Goal: Ask a question

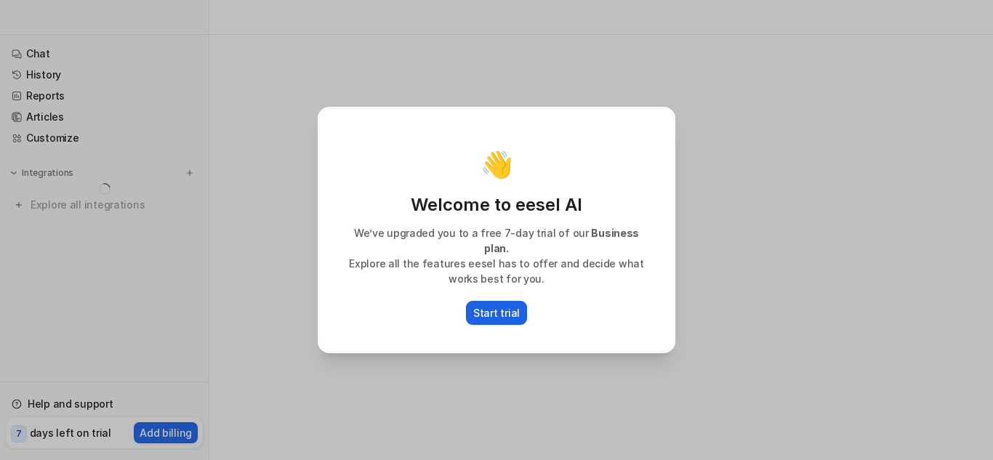
click at [502, 308] on p "Start trial" at bounding box center [496, 312] width 47 height 15
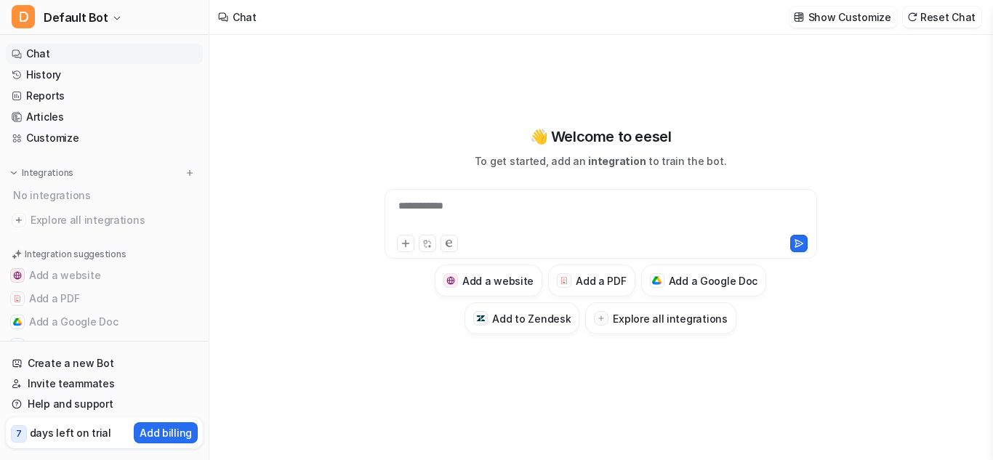
type textarea "**********"
click at [466, 214] on div at bounding box center [600, 214] width 425 height 33
click at [406, 214] on div at bounding box center [600, 214] width 425 height 33
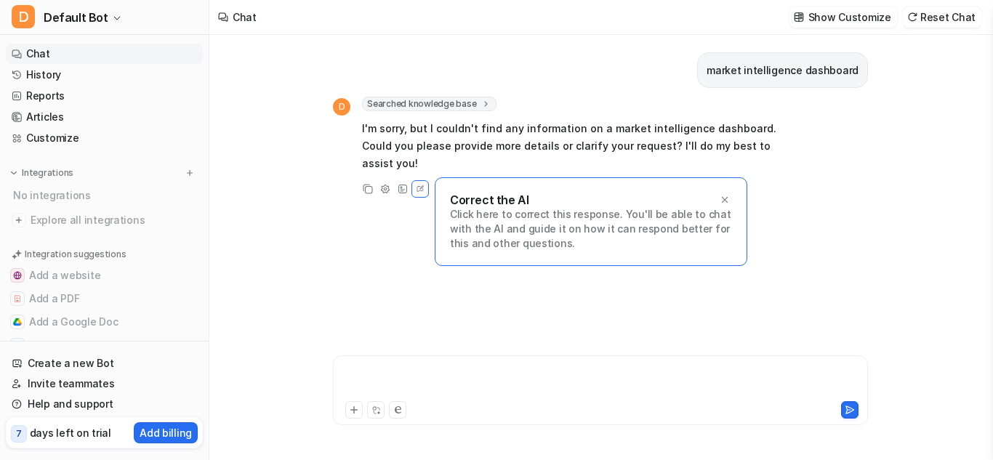
click at [415, 372] on div at bounding box center [600, 381] width 528 height 33
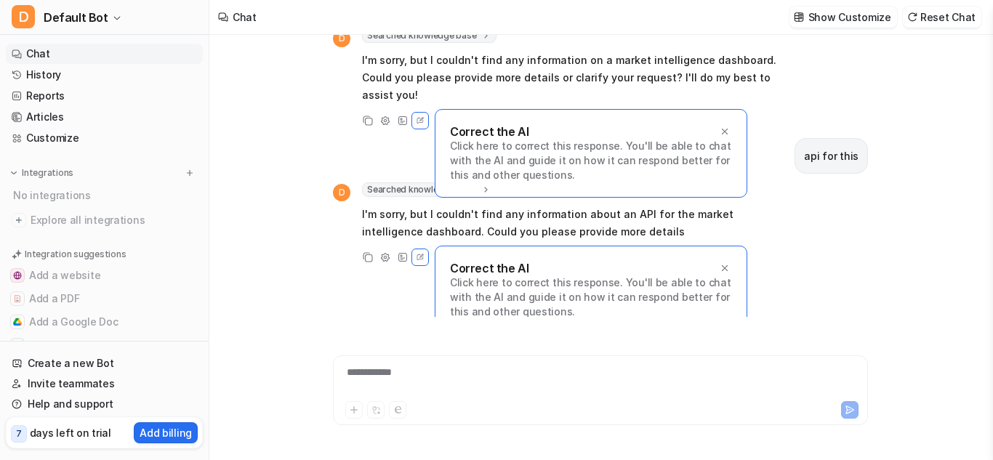
scroll to position [86, 0]
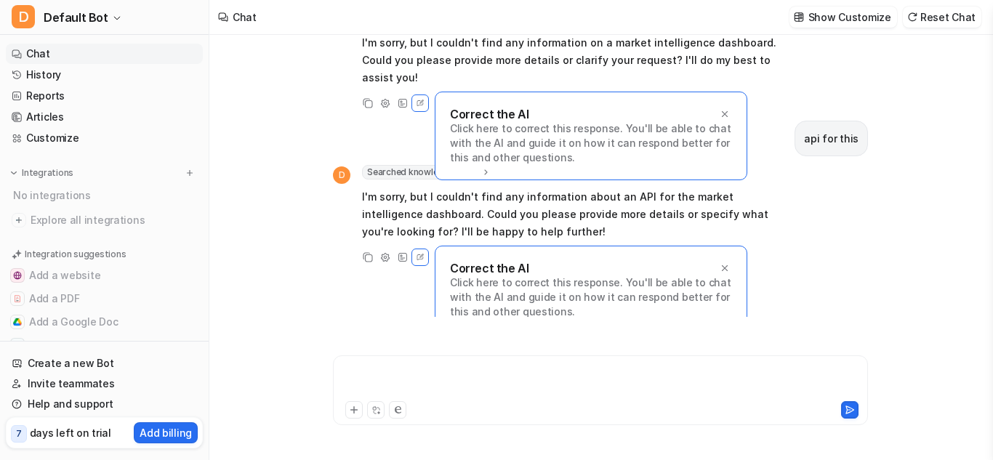
click at [418, 379] on div at bounding box center [600, 381] width 528 height 33
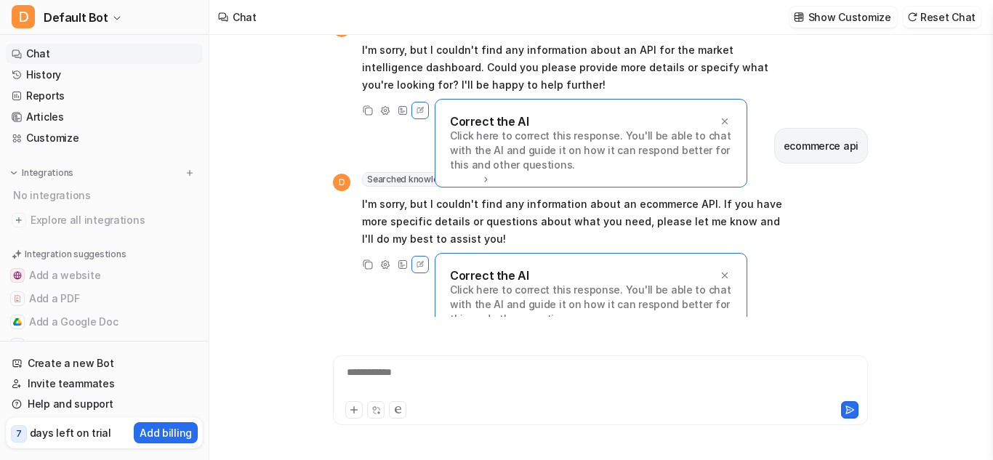
scroll to position [240, 0]
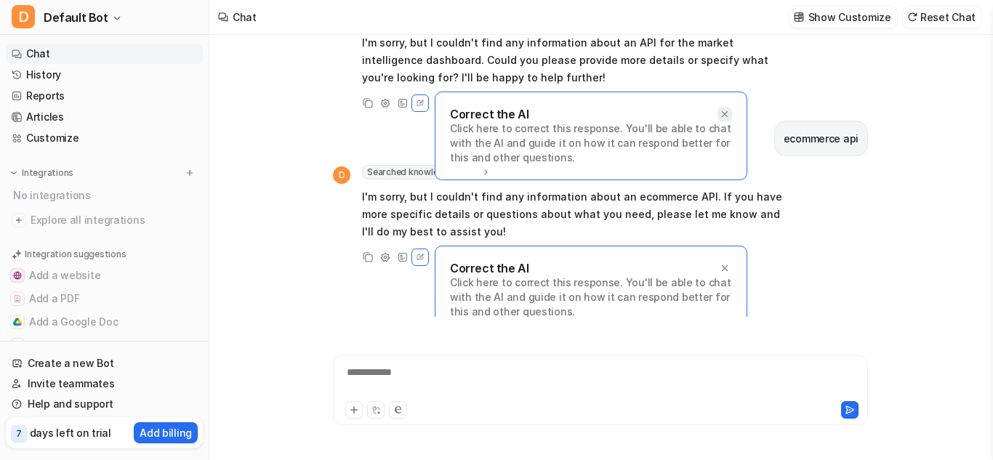
click at [725, 109] on icon at bounding box center [724, 114] width 10 height 10
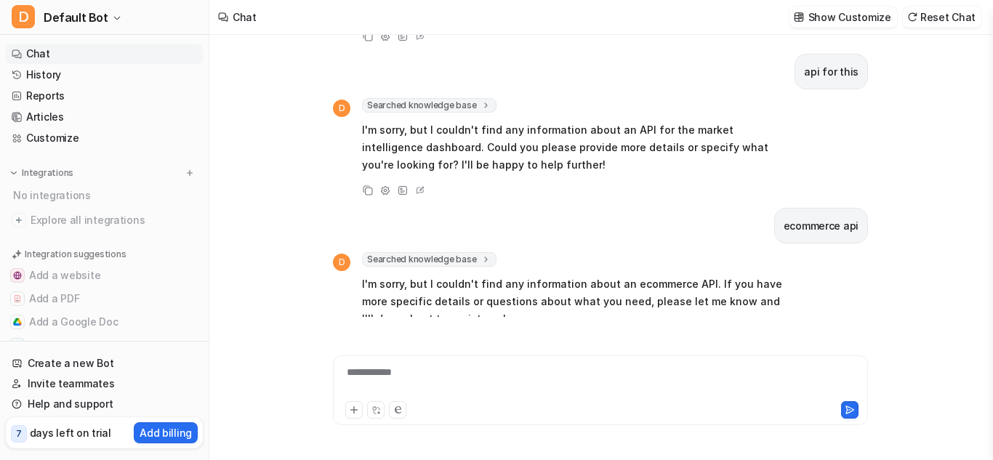
scroll to position [189, 0]
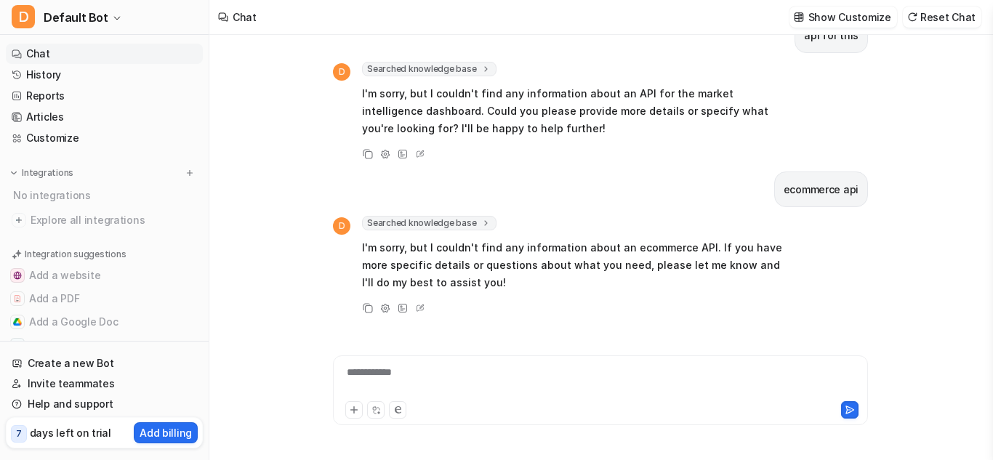
click at [453, 216] on span "Searched knowledge base" at bounding box center [429, 223] width 134 height 15
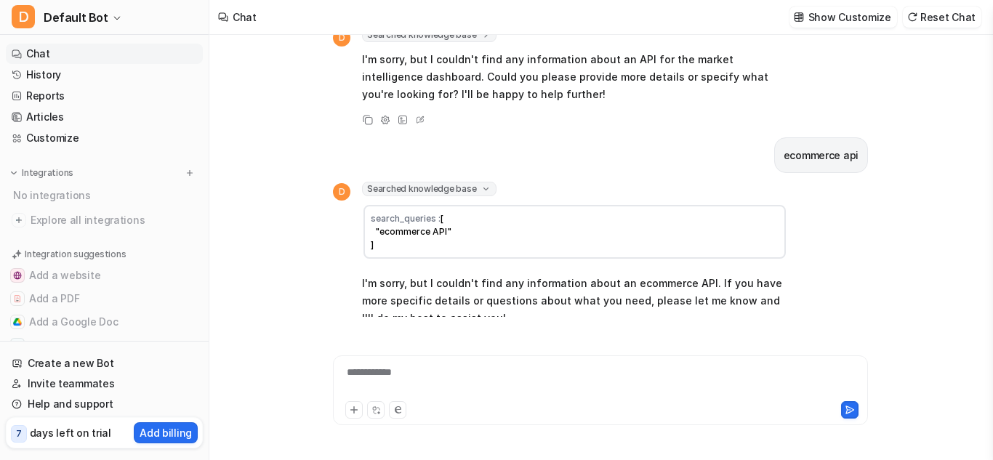
scroll to position [226, 0]
